Goal: Find specific page/section: Find specific page/section

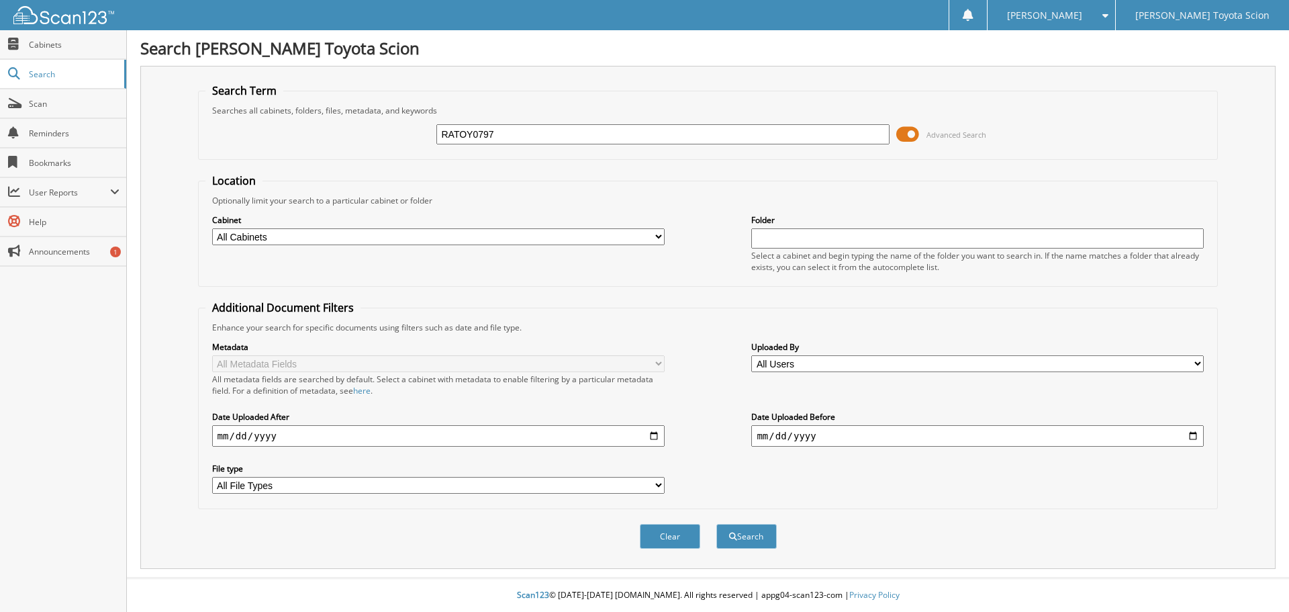
type input "RATOY0797"
click at [717, 524] on button "Search" at bounding box center [747, 536] width 60 height 25
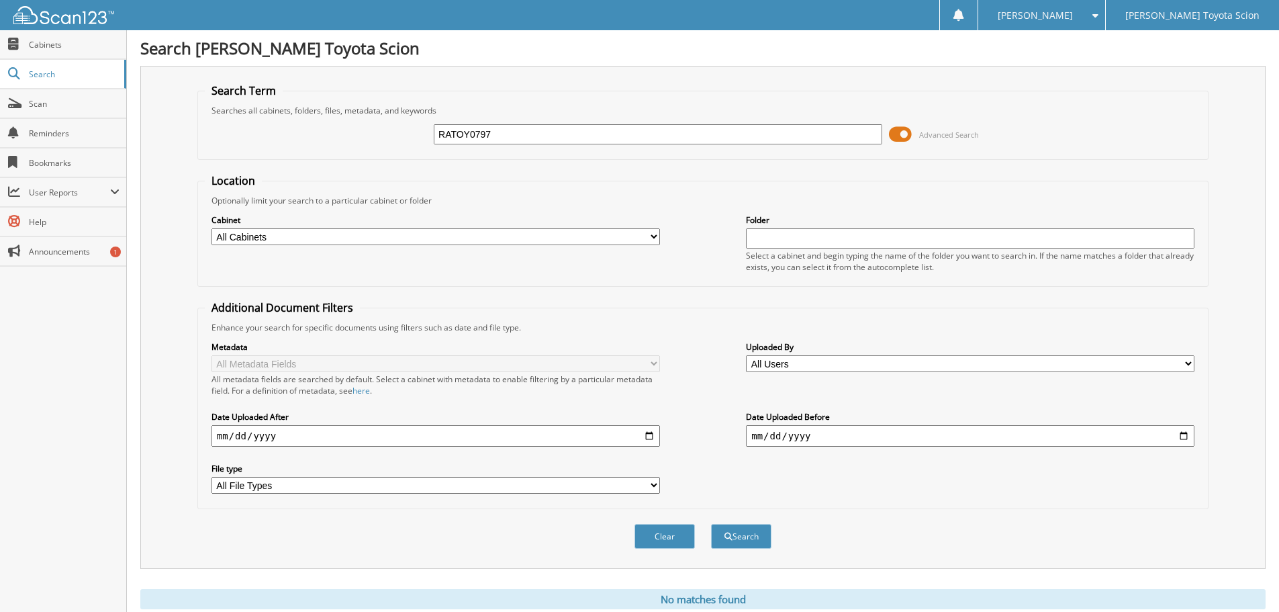
click at [476, 135] on input "RATOY0797" at bounding box center [658, 134] width 449 height 20
type input "RATOY797"
click at [711, 524] on button "Search" at bounding box center [741, 536] width 60 height 25
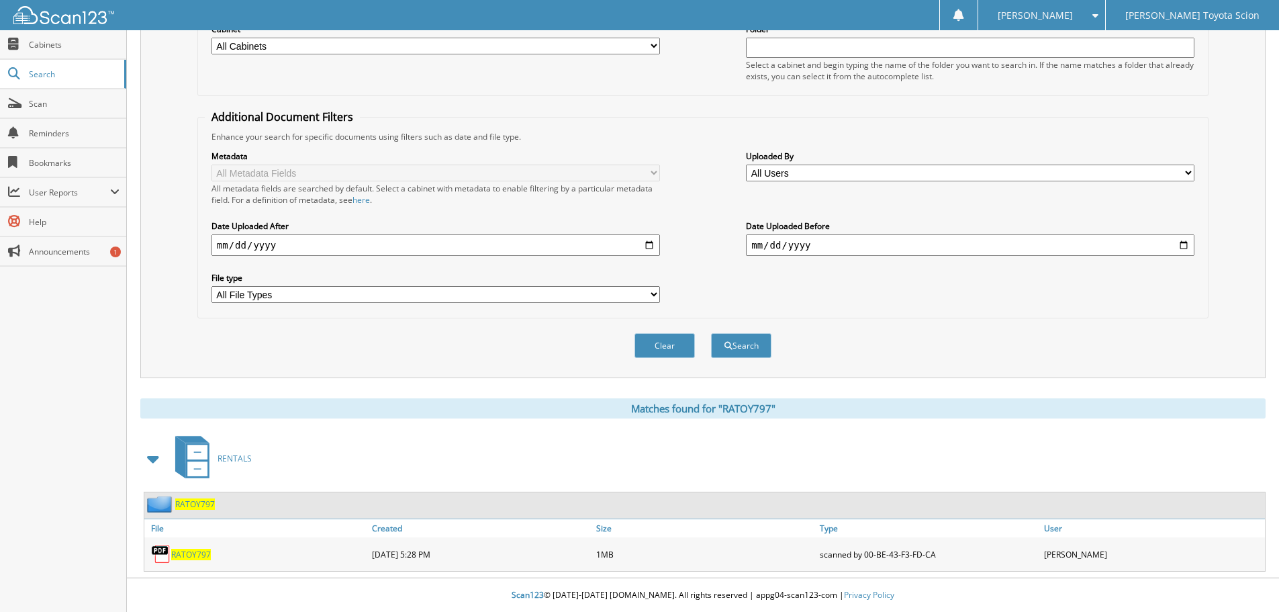
scroll to position [191, 0]
click at [201, 557] on span "RATOY797" at bounding box center [191, 554] width 40 height 11
